Goal: Task Accomplishment & Management: Manage account settings

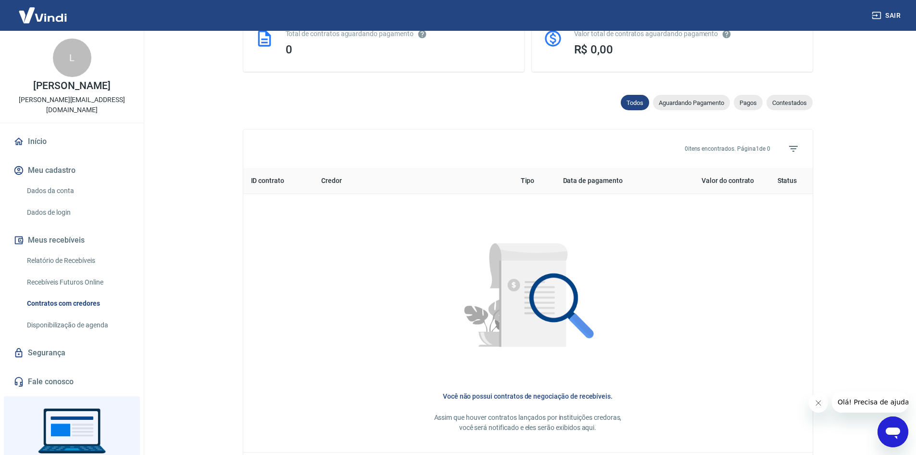
scroll to position [289, 0]
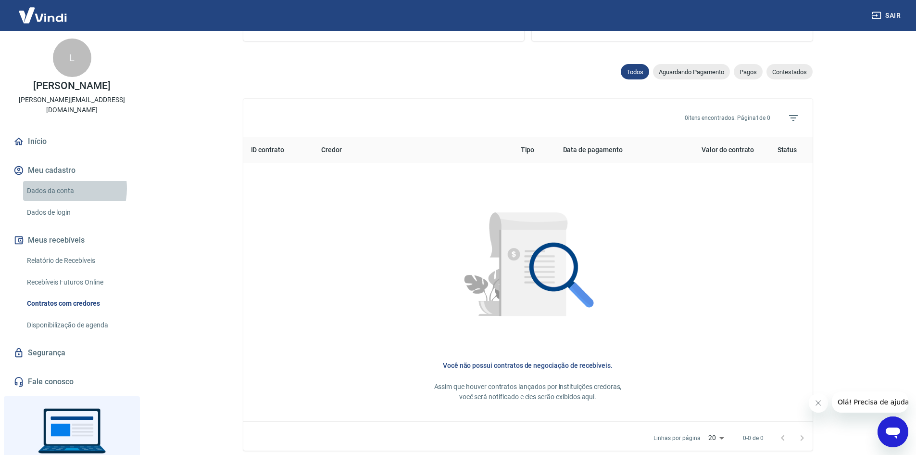
click at [56, 181] on link "Dados da conta" at bounding box center [77, 191] width 109 height 20
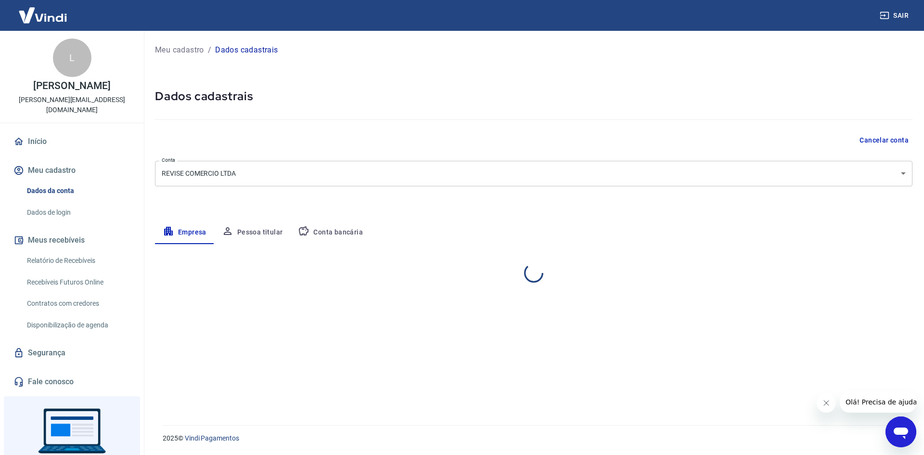
select select "SP"
select select "business"
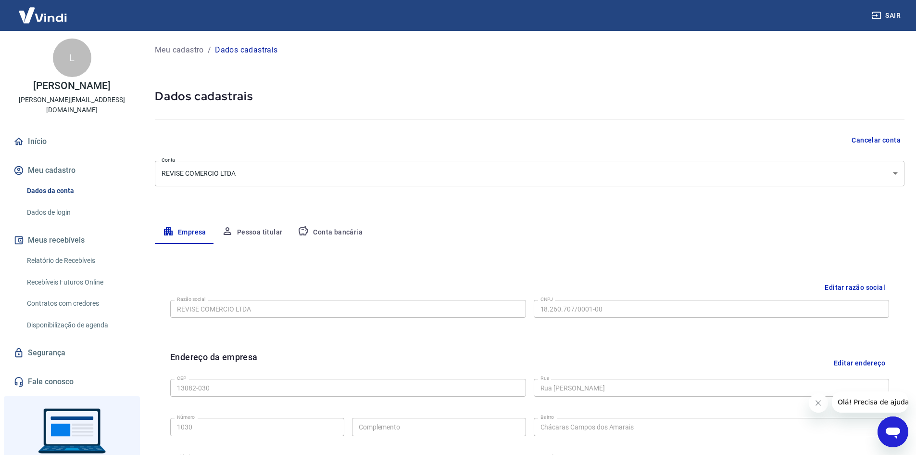
click at [252, 233] on button "Pessoa titular" at bounding box center [252, 232] width 76 height 23
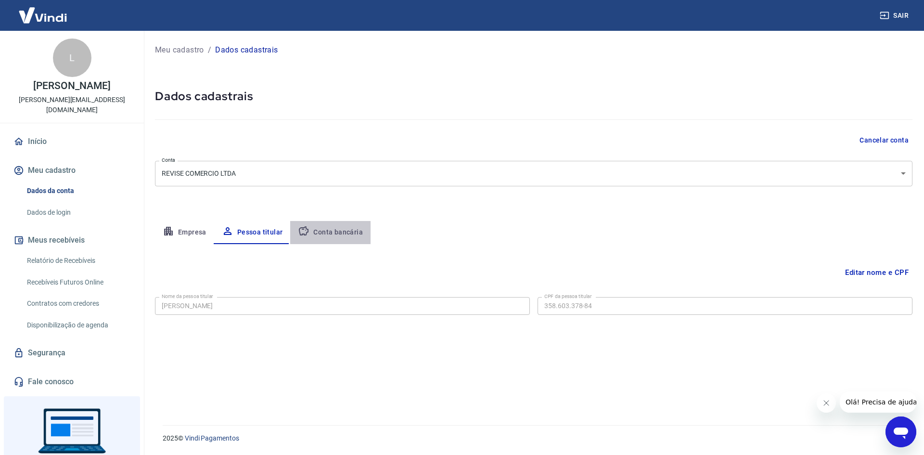
click at [342, 240] on button "Conta bancária" at bounding box center [330, 232] width 80 height 23
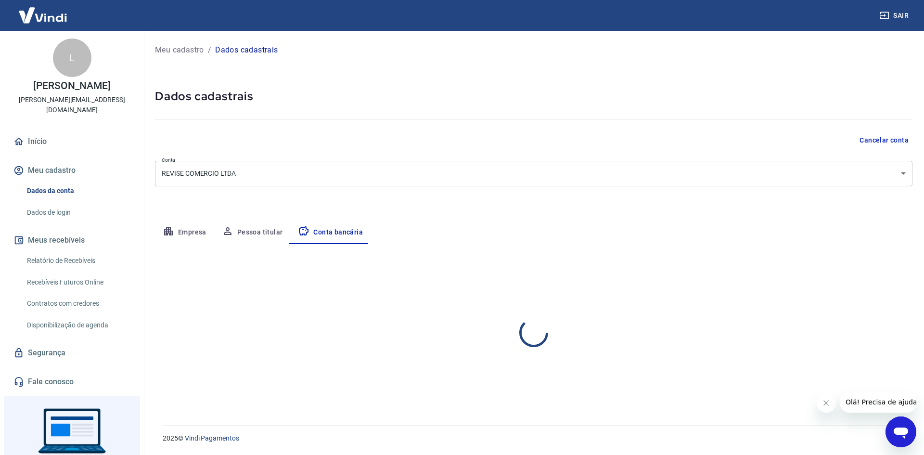
select select "1"
click at [202, 230] on button "Empresa" at bounding box center [184, 232] width 59 height 23
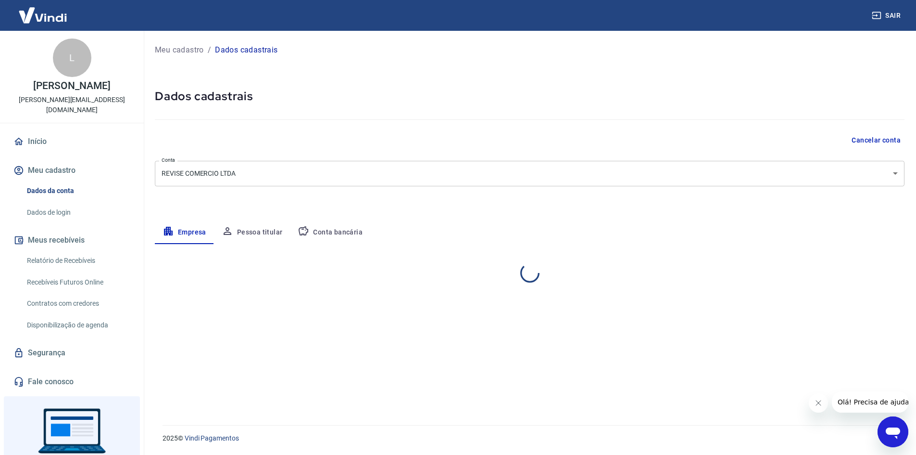
select select "SP"
select select "business"
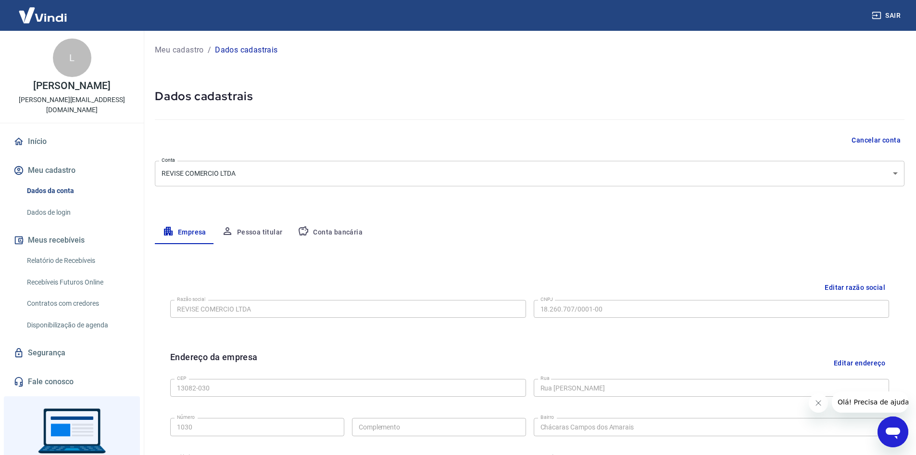
click at [866, 140] on button "Cancelar conta" at bounding box center [876, 140] width 57 height 18
click at [873, 142] on button "Cancelar conta" at bounding box center [876, 140] width 57 height 18
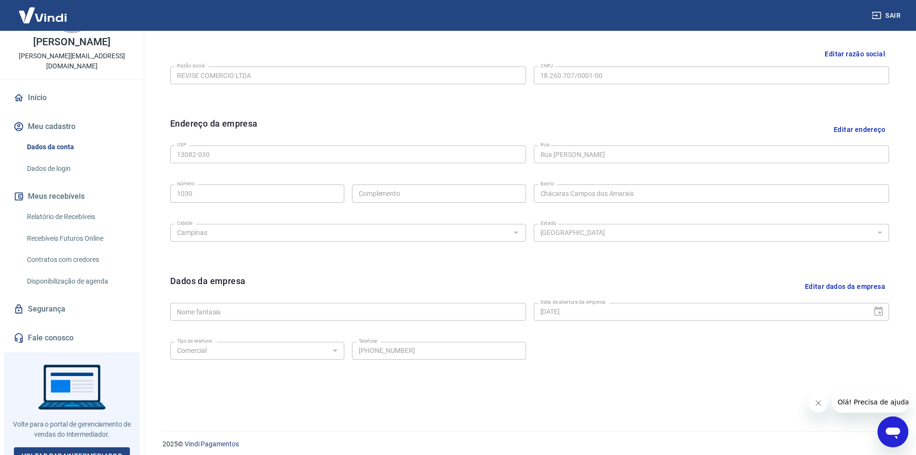
scroll to position [239, 0]
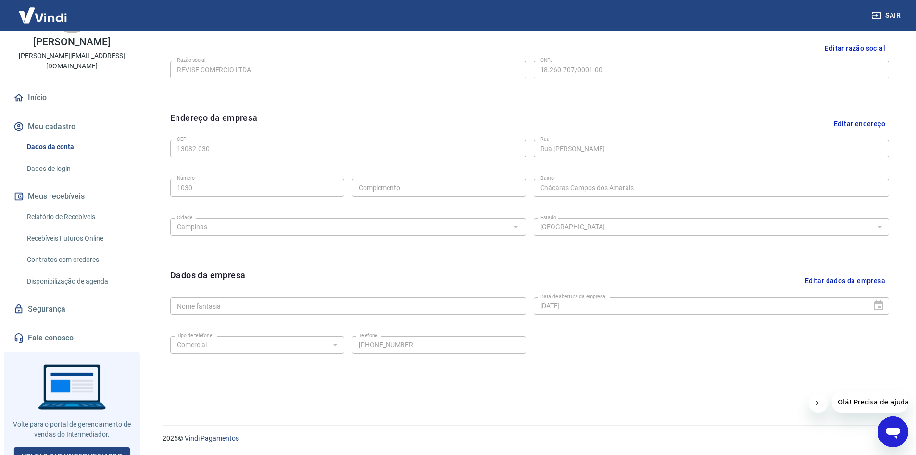
click at [900, 424] on icon "Abrir janela de mensagens" at bounding box center [893, 431] width 17 height 17
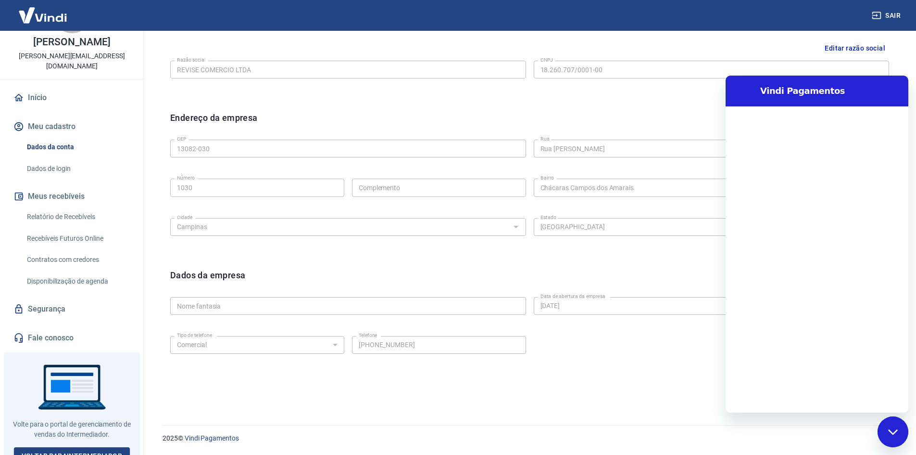
scroll to position [0, 0]
type textarea "x"
